Goal: Task Accomplishment & Management: Use online tool/utility

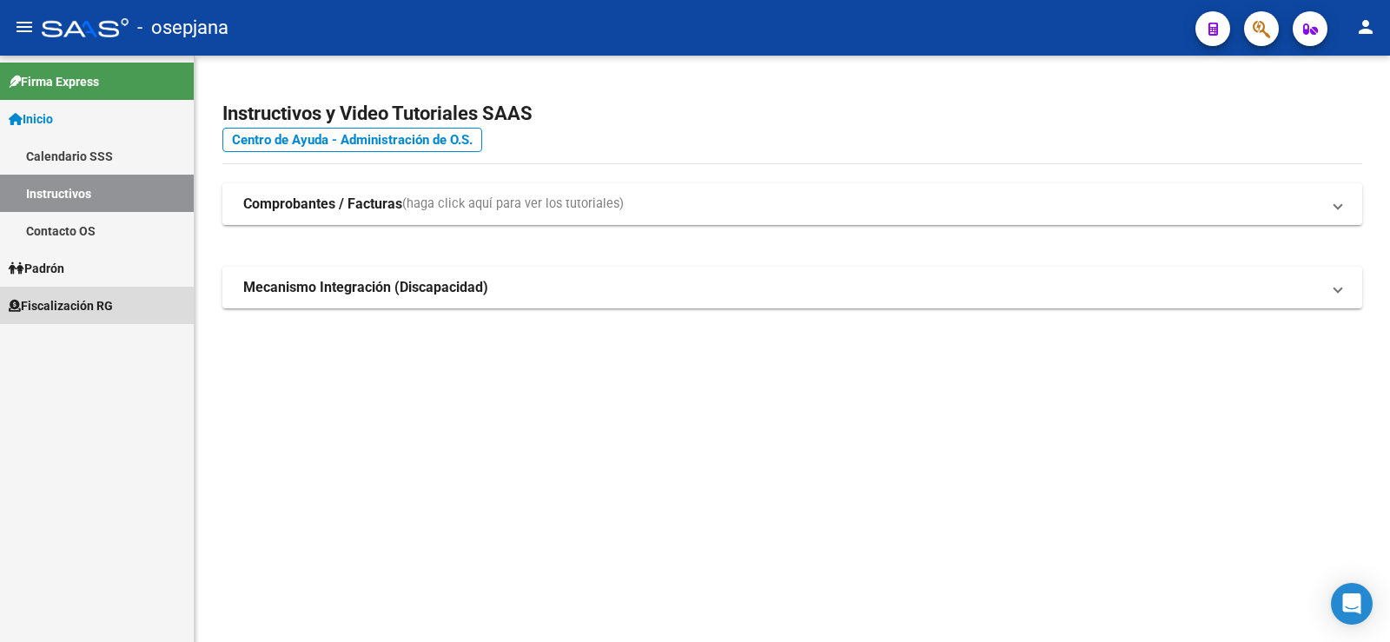
click at [59, 306] on span "Fiscalización RG" at bounding box center [61, 305] width 104 height 19
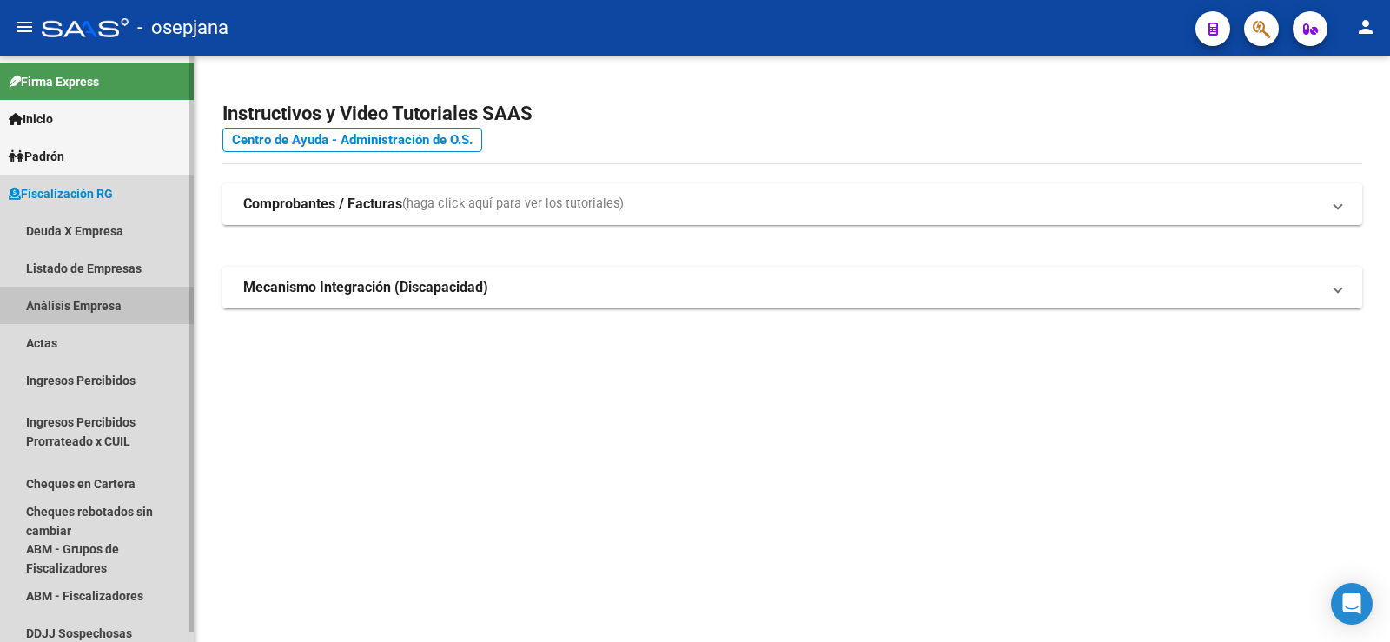
click at [63, 308] on link "Análisis Empresa" at bounding box center [97, 305] width 194 height 37
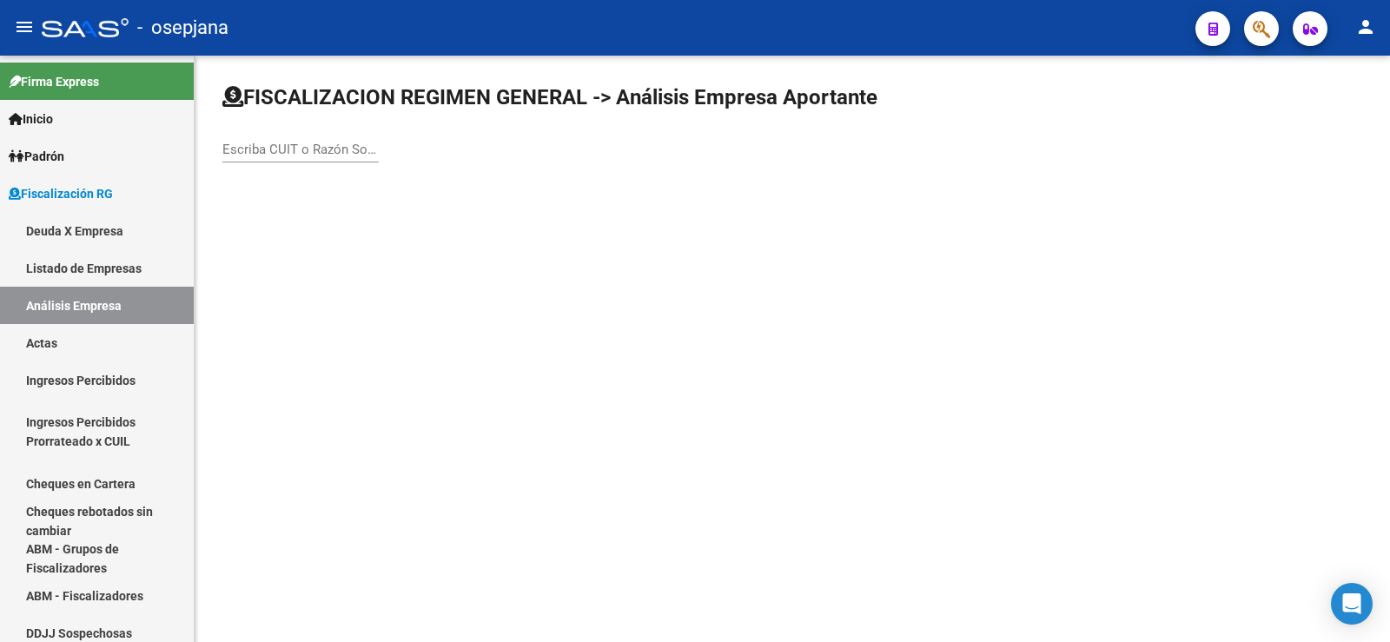
click at [280, 162] on div "Escriba CUIT o Razón Social para buscar" at bounding box center [300, 143] width 156 height 37
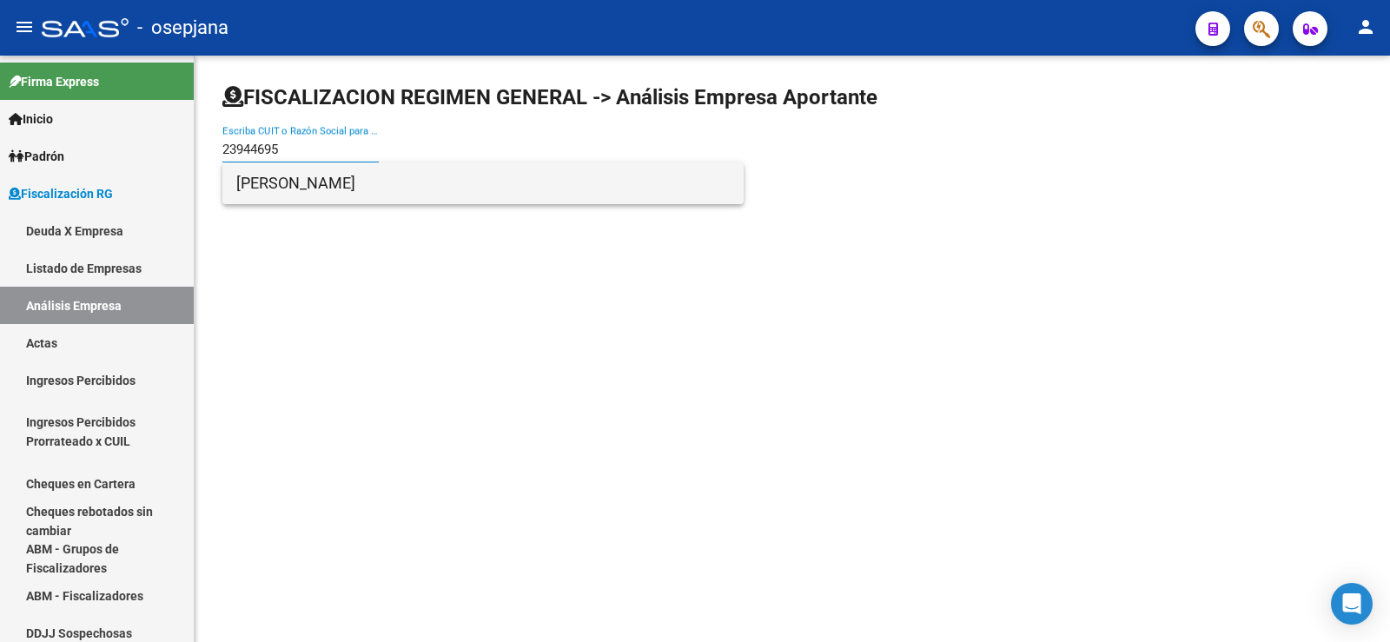
type input "23944695"
click at [297, 191] on span "[PERSON_NAME]" at bounding box center [483, 183] width 494 height 42
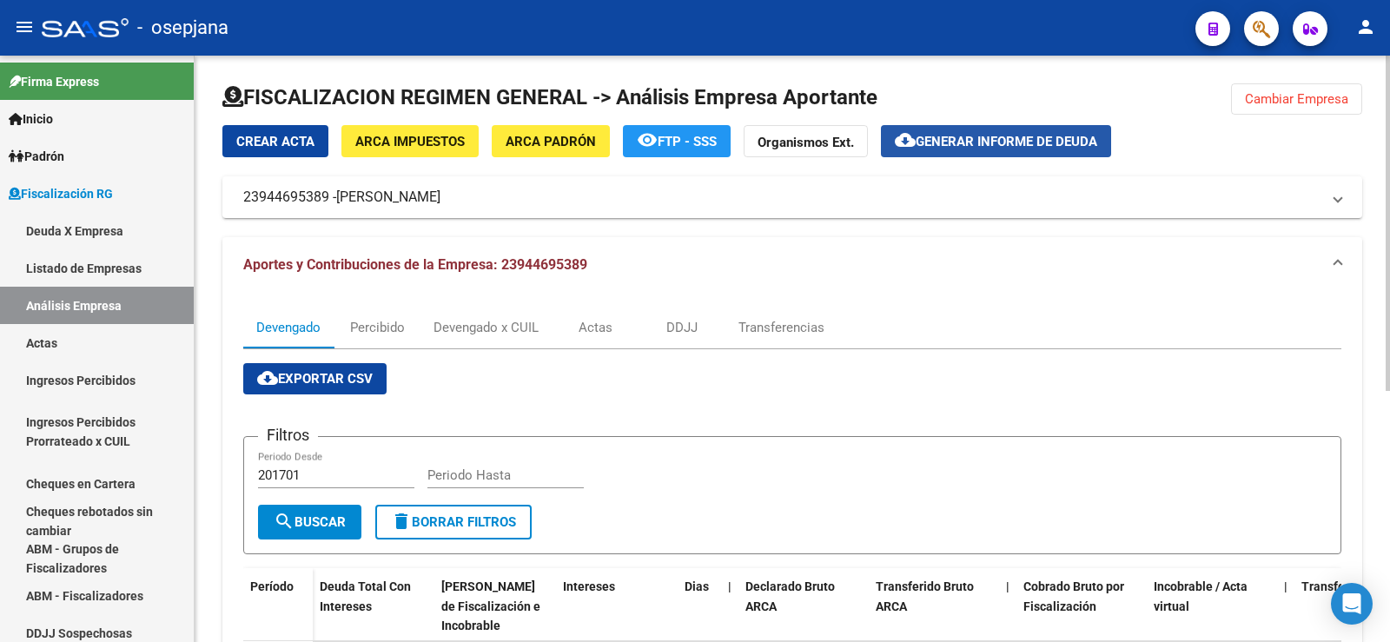
click at [1006, 138] on span "Generar informe de deuda" at bounding box center [1007, 142] width 182 height 16
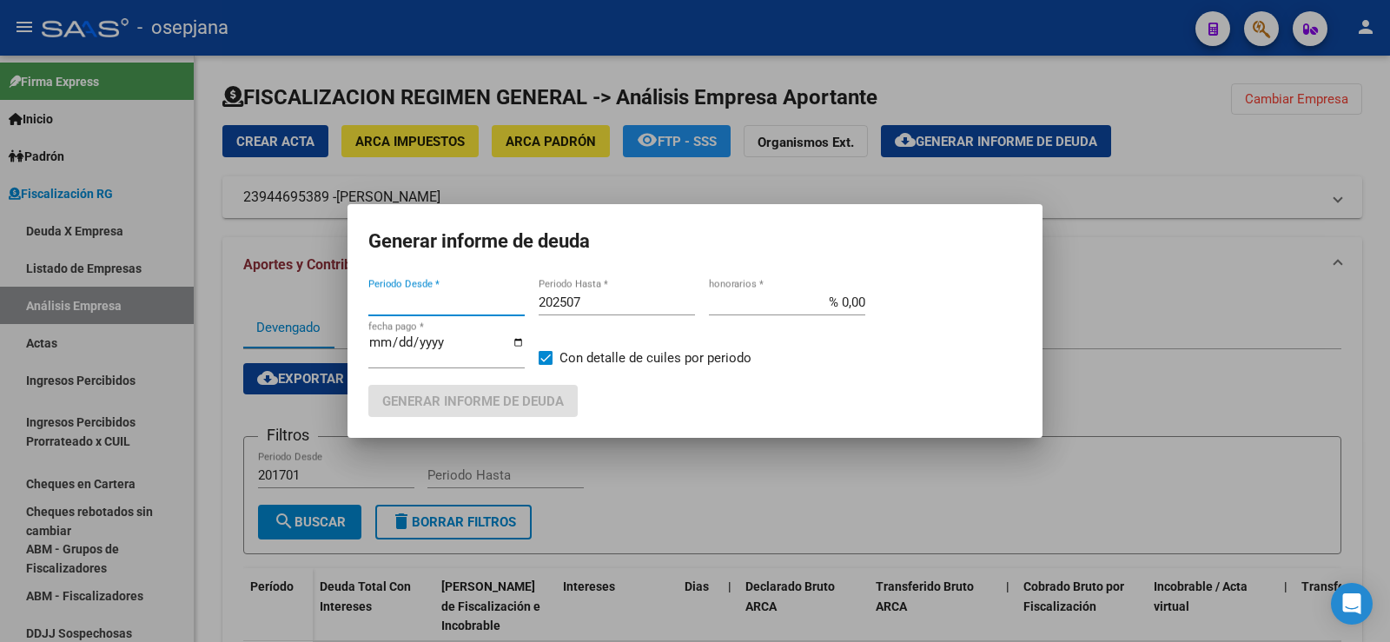
type input "202411"
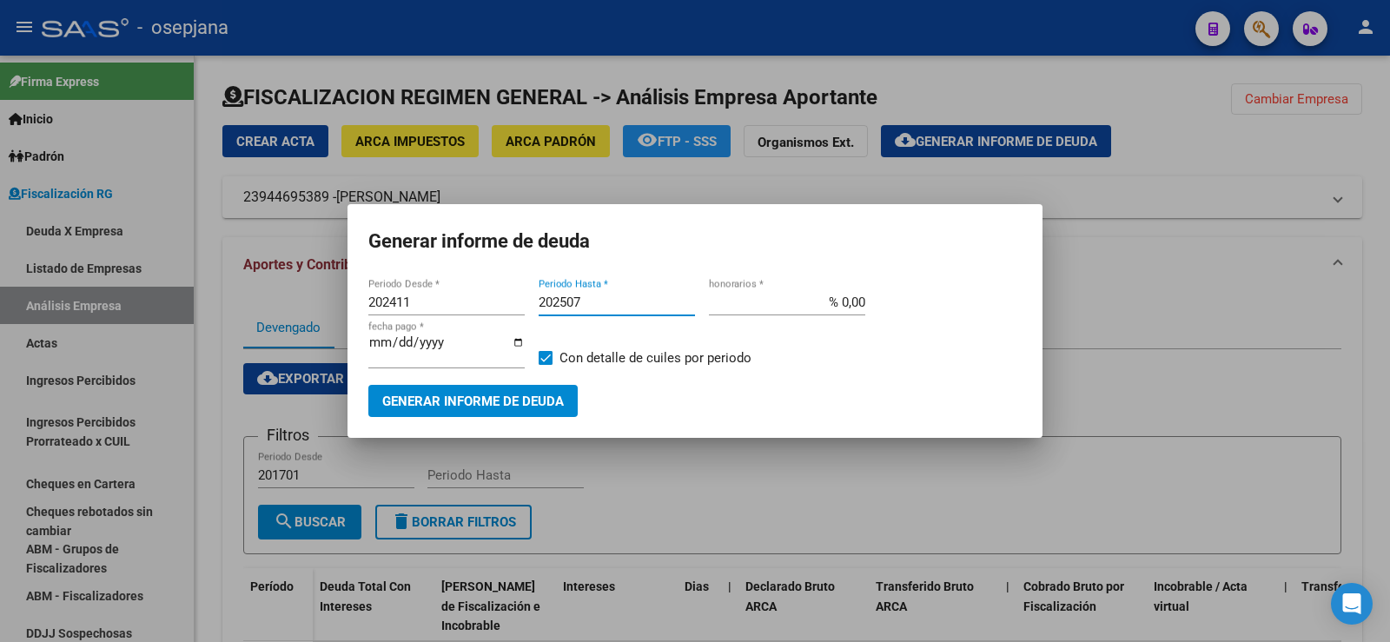
click at [584, 300] on input "202507" at bounding box center [617, 303] width 156 height 16
type input "202508"
click at [853, 298] on input "% 0,00" at bounding box center [787, 303] width 156 height 16
type input "% 10,00"
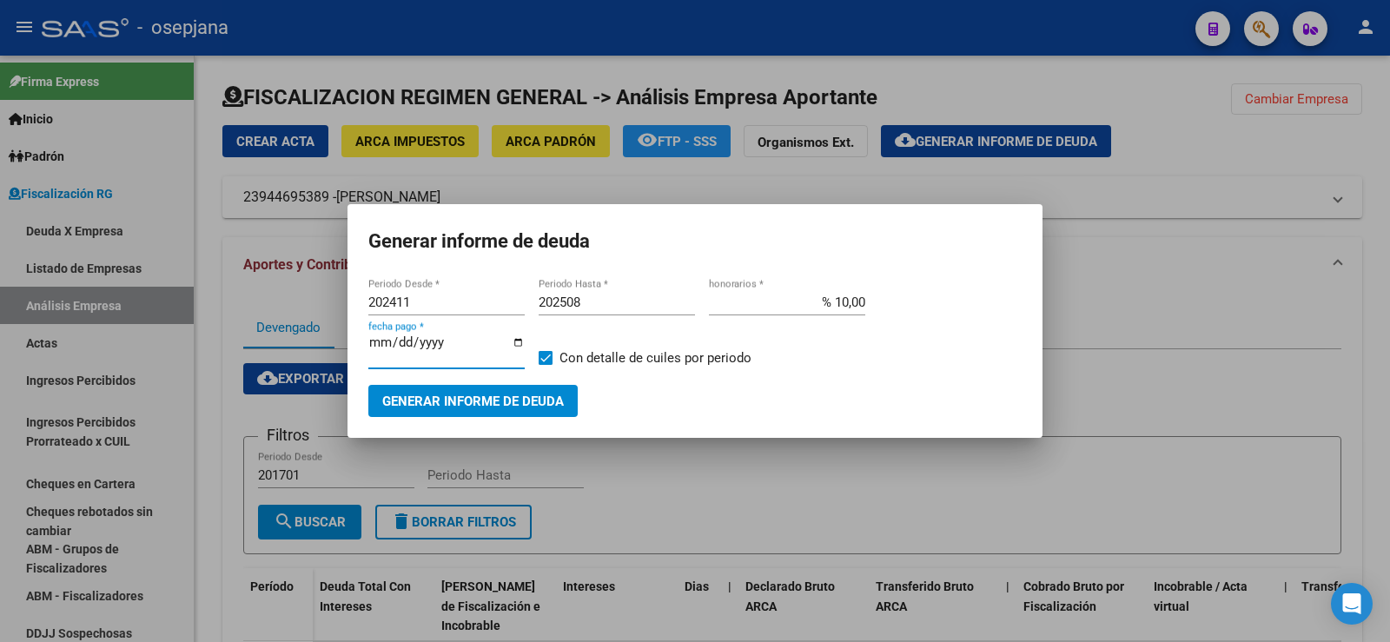
click at [398, 346] on input "[DATE]" at bounding box center [446, 349] width 156 height 28
type input "[DATE]"
click at [442, 403] on span "Generar informe de deuda" at bounding box center [473, 402] width 182 height 16
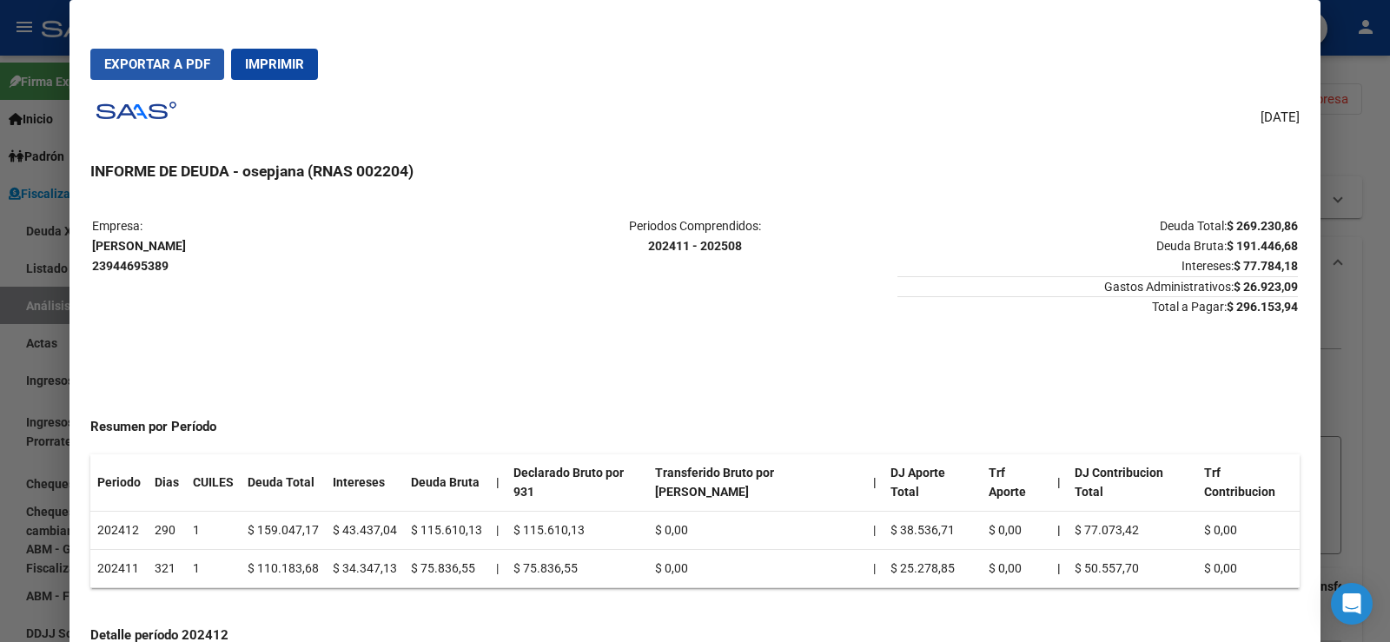
click at [156, 66] on span "Exportar a PDF" at bounding box center [157, 64] width 106 height 16
click at [166, 61] on span "Exportar a PDF" at bounding box center [157, 64] width 106 height 16
